Goal: Entertainment & Leisure: Consume media (video, audio)

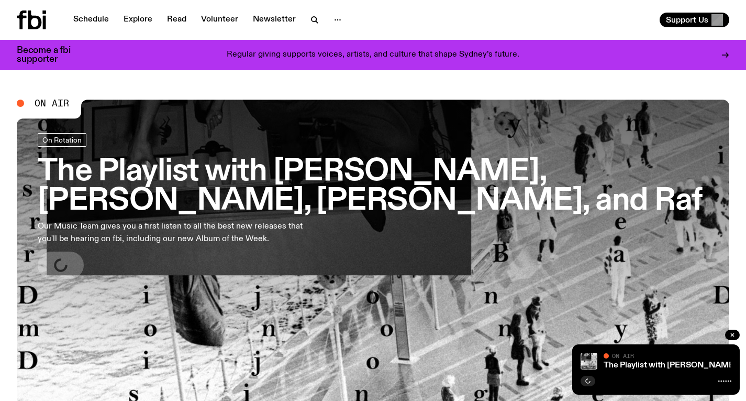
click at [363, 174] on h3 "The Playlist with [PERSON_NAME], [PERSON_NAME], [PERSON_NAME], and Raf" at bounding box center [373, 186] width 671 height 59
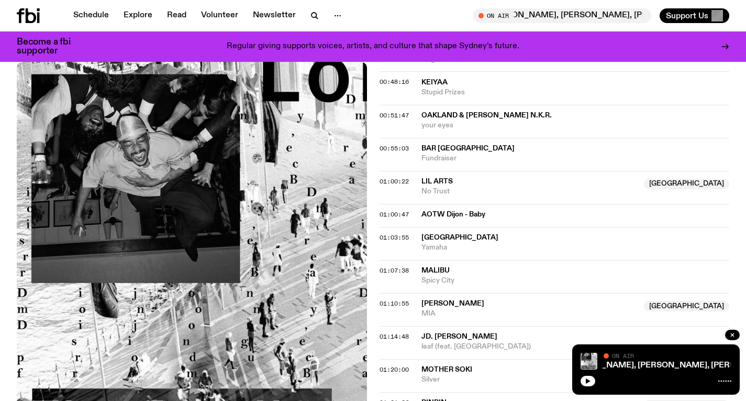
scroll to position [787, 0]
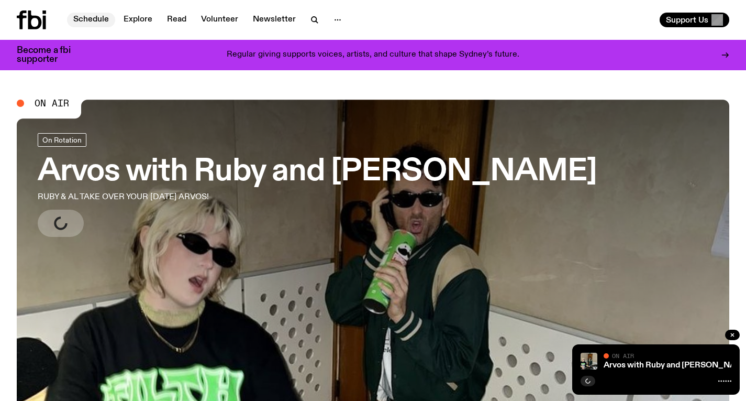
click at [84, 19] on link "Schedule" at bounding box center [91, 20] width 48 height 15
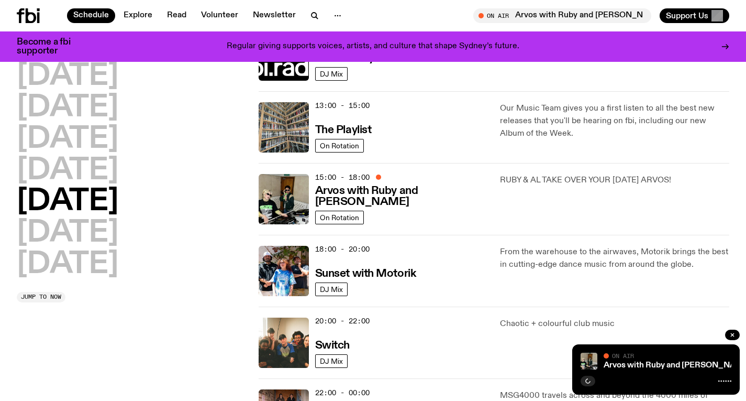
scroll to position [303, 0]
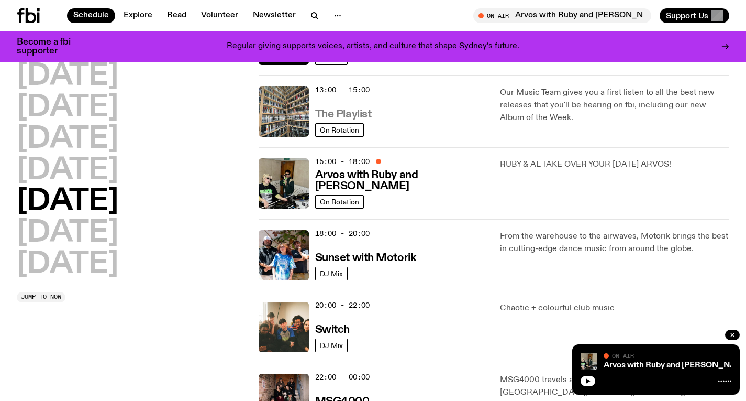
click at [343, 109] on h3 "The Playlist" at bounding box center [343, 114] width 57 height 11
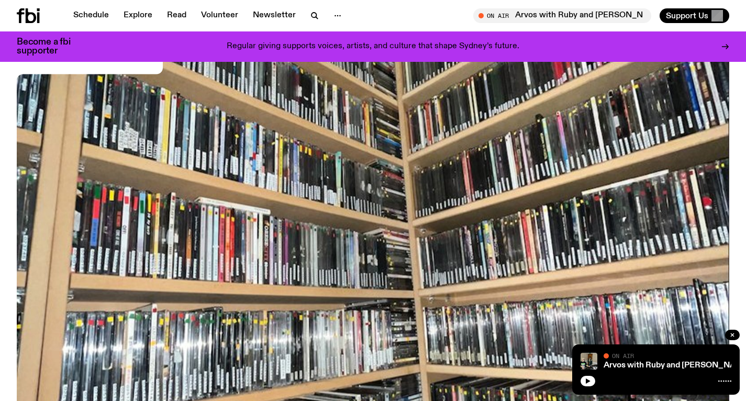
scroll to position [365, 0]
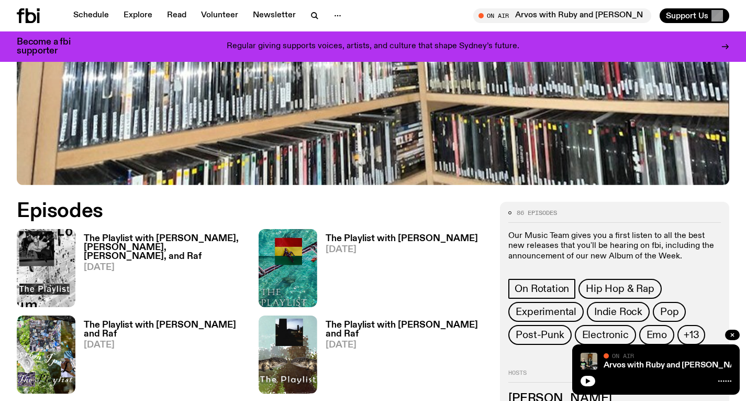
click at [167, 251] on h3 "The Playlist with [PERSON_NAME], [PERSON_NAME], [PERSON_NAME], and Raf" at bounding box center [165, 247] width 162 height 27
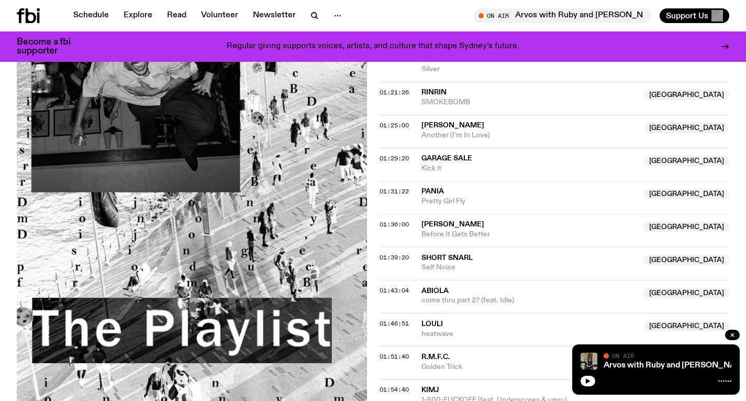
scroll to position [1098, 0]
